Goal: Find specific page/section: Find specific page/section

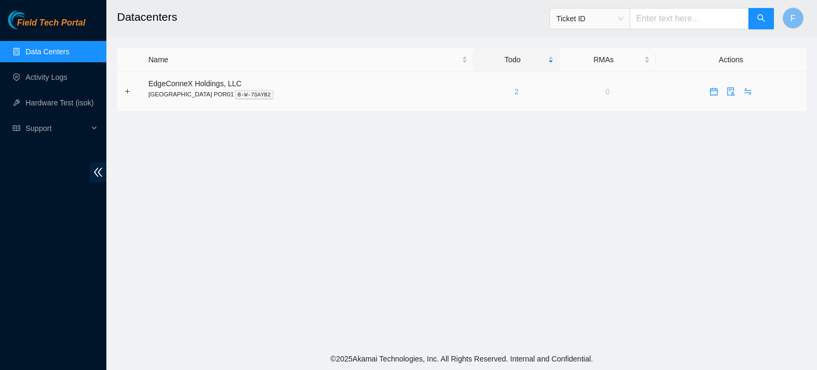
click at [515, 93] on link "2" at bounding box center [517, 91] width 4 height 9
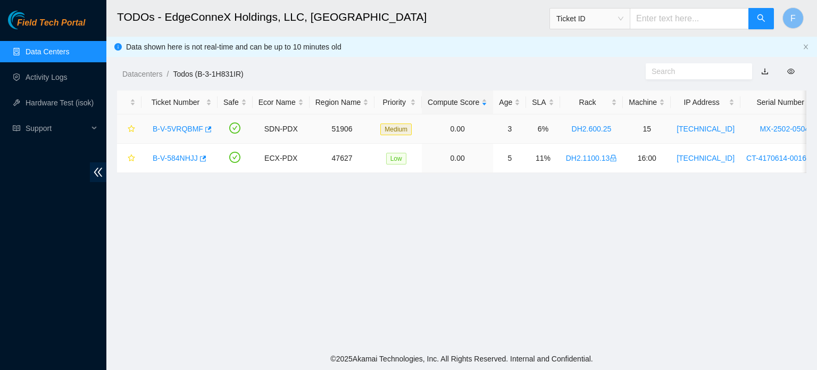
click at [181, 128] on link "B-V-5VRQBMF" at bounding box center [178, 129] width 51 height 9
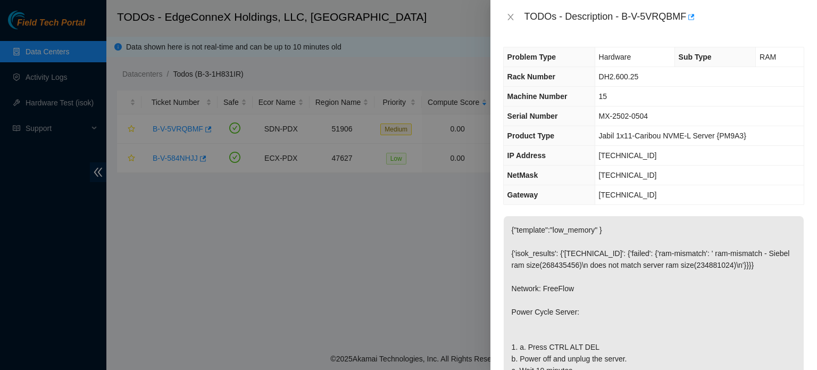
click at [49, 155] on div at bounding box center [408, 185] width 817 height 370
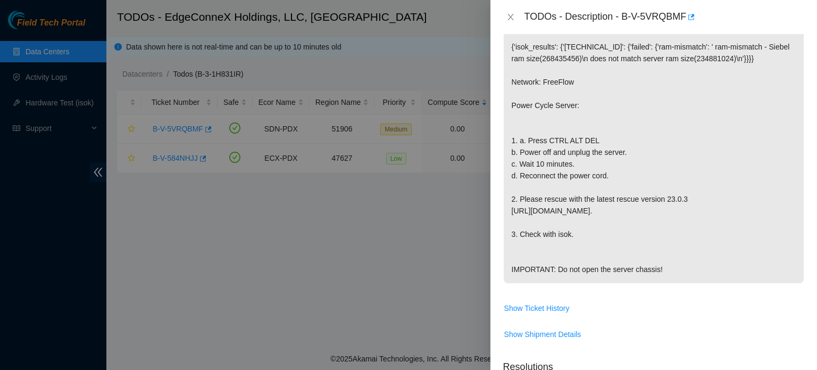
scroll to position [213, 0]
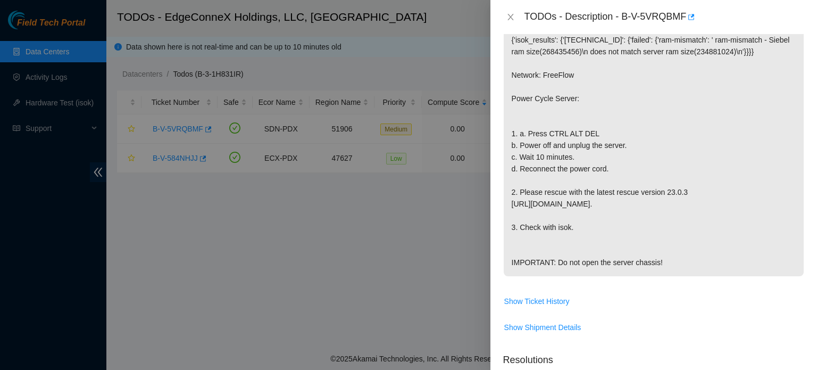
click at [203, 369] on div at bounding box center [408, 185] width 817 height 370
click at [151, 361] on div at bounding box center [408, 185] width 817 height 370
